Goal: Entertainment & Leisure: Consume media (video, audio)

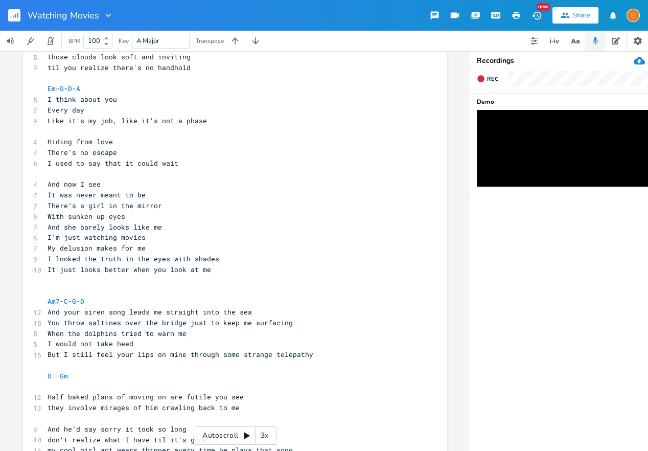
scroll to position [432, 0]
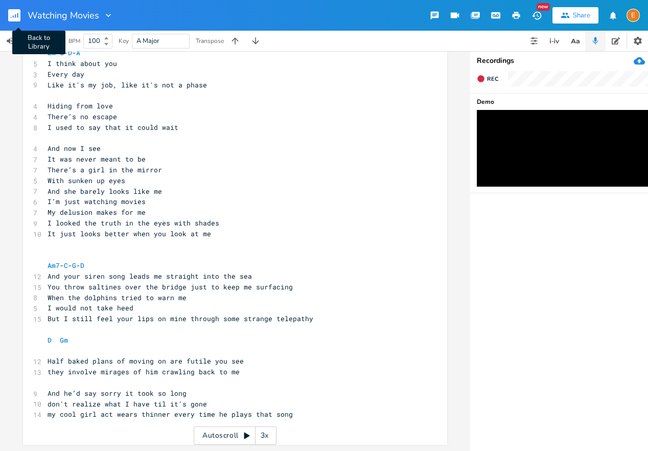
click at [20, 14] on rect "button" at bounding box center [14, 15] width 12 height 12
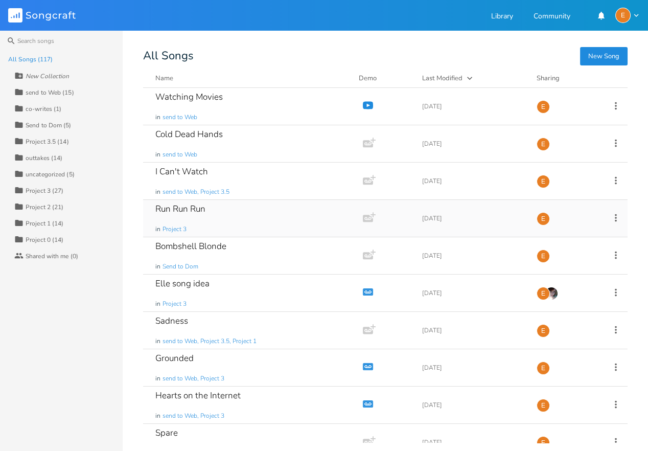
click at [234, 207] on div "Run Run Run in Project 3" at bounding box center [250, 218] width 191 height 37
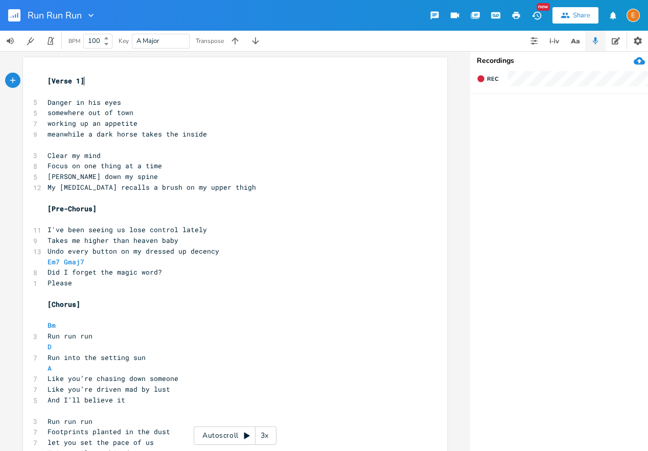
scroll to position [0, 27]
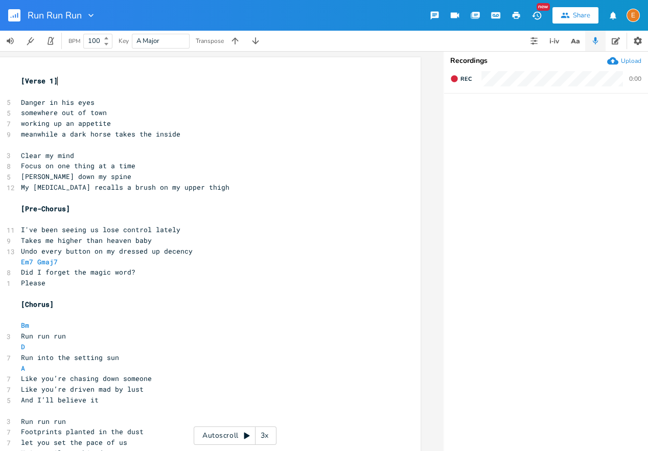
click at [233, 436] on div "Autoscroll 3x" at bounding box center [235, 435] width 83 height 18
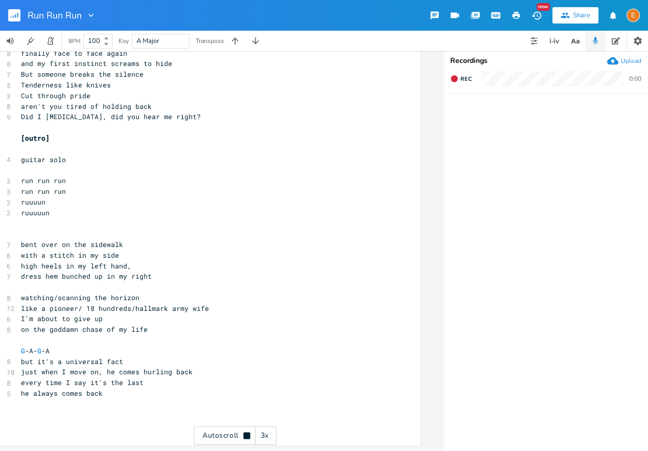
scroll to position [836, 0]
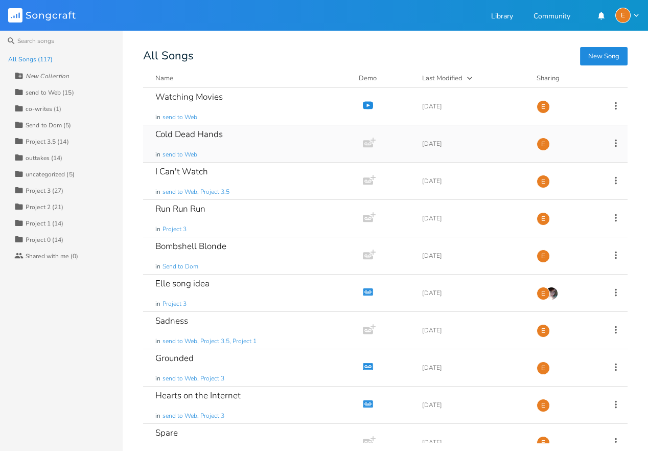
click at [189, 145] on div "Cold Dead Hands in send to Web" at bounding box center [250, 143] width 191 height 37
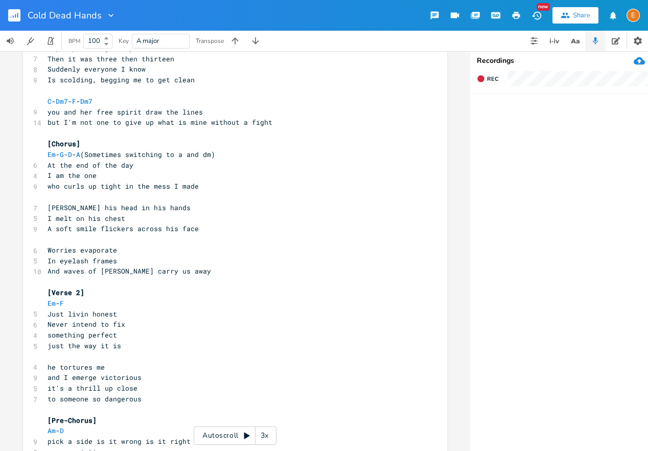
scroll to position [211, 0]
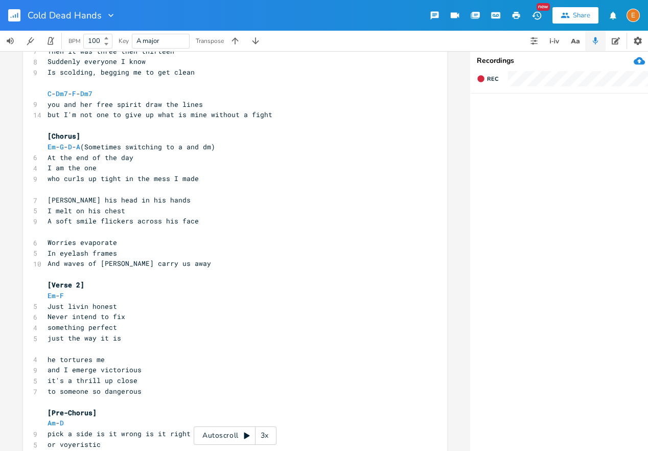
click at [225, 429] on div "Autoscroll 3x" at bounding box center [235, 435] width 83 height 18
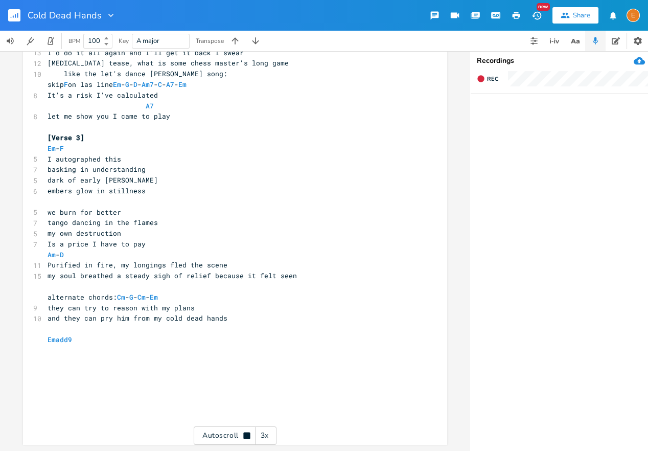
scroll to position [0, 0]
